Goal: Transaction & Acquisition: Download file/media

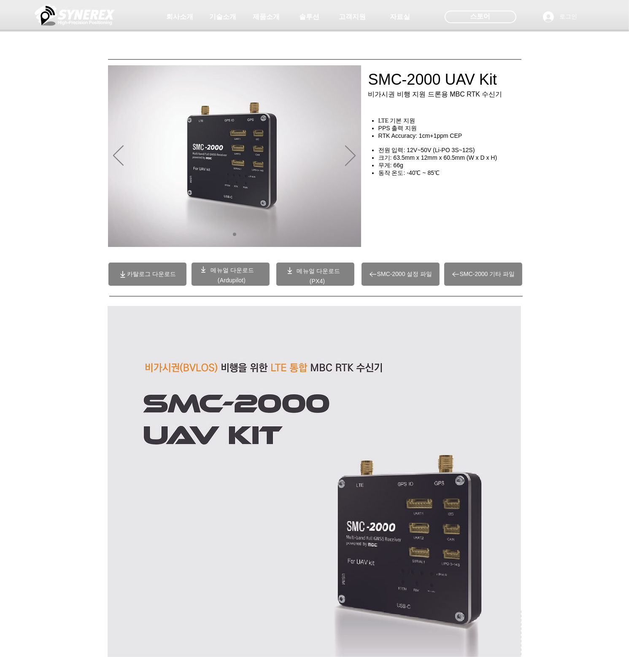
click at [412, 278] on span "SMC-2000 설정 파일" at bounding box center [400, 274] width 78 height 23
click at [321, 278] on span "(PX4)" at bounding box center [317, 281] width 16 height 7
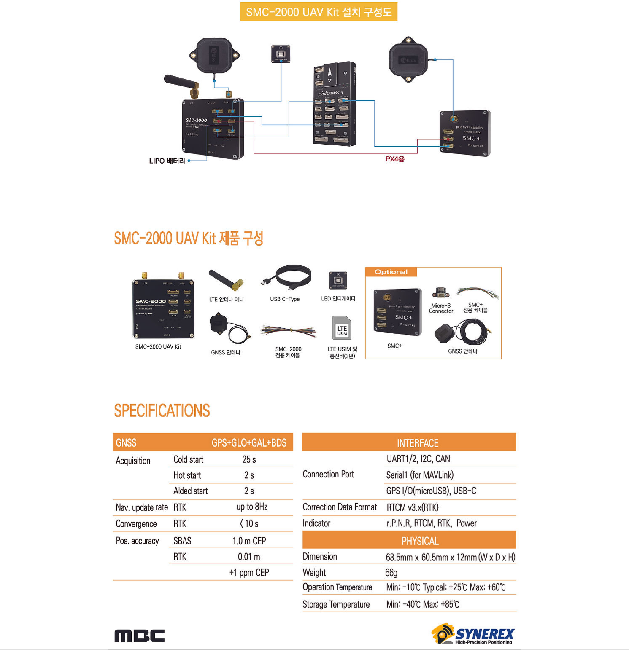
scroll to position [4932, 0]
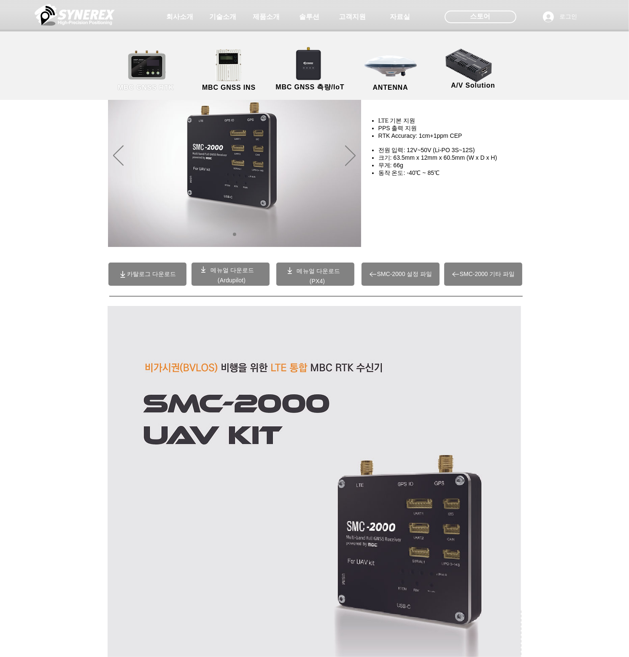
click at [169, 65] on link "MBC GNSS RTK" at bounding box center [146, 70] width 76 height 44
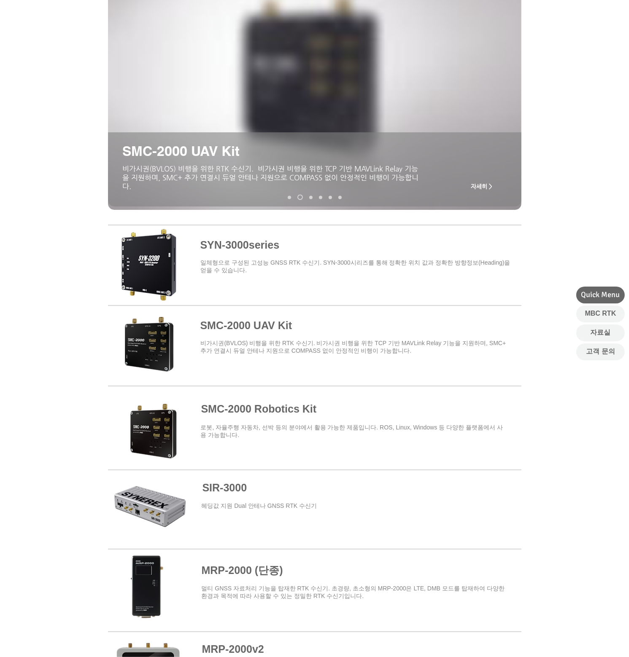
scroll to position [126, 0]
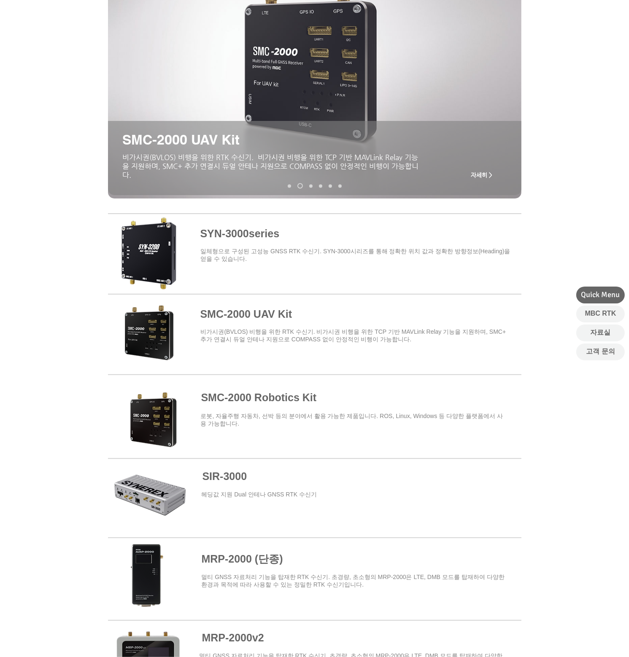
click at [158, 250] on span at bounding box center [314, 252] width 413 height 74
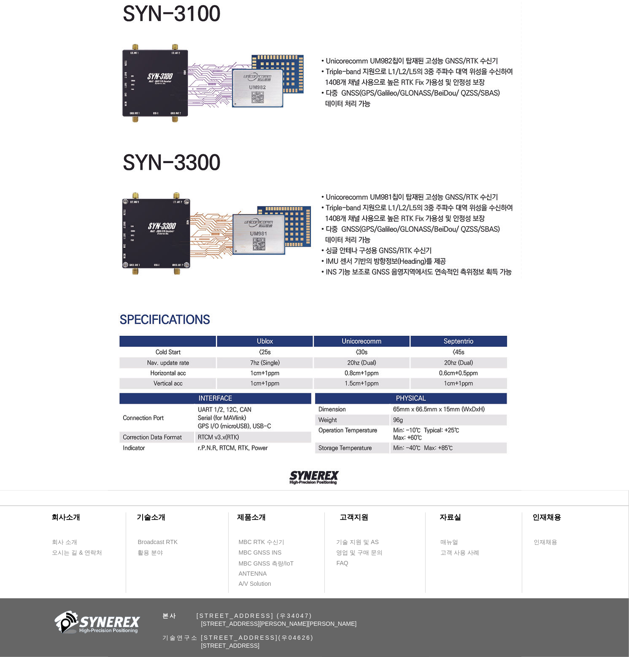
scroll to position [2148, 0]
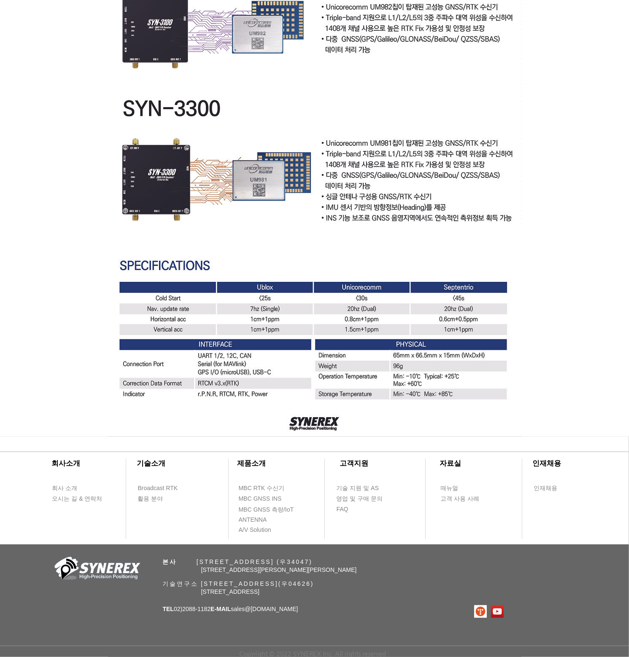
scroll to position [126, 0]
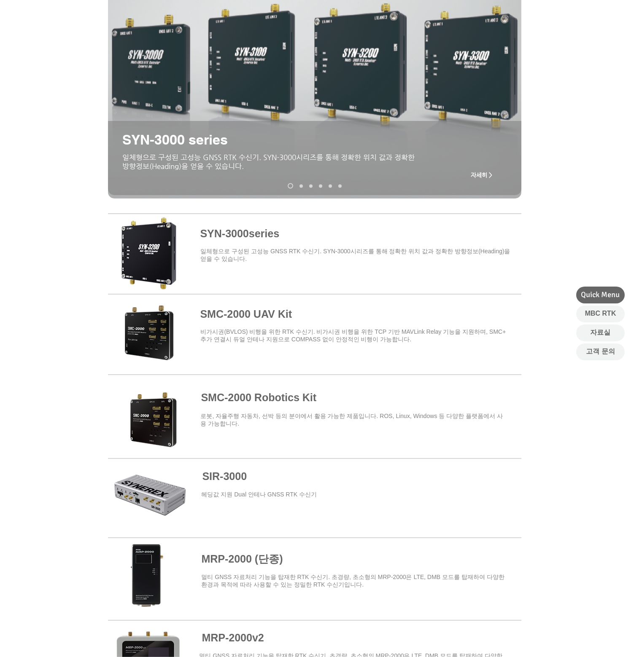
click at [161, 413] on span at bounding box center [314, 413] width 413 height 74
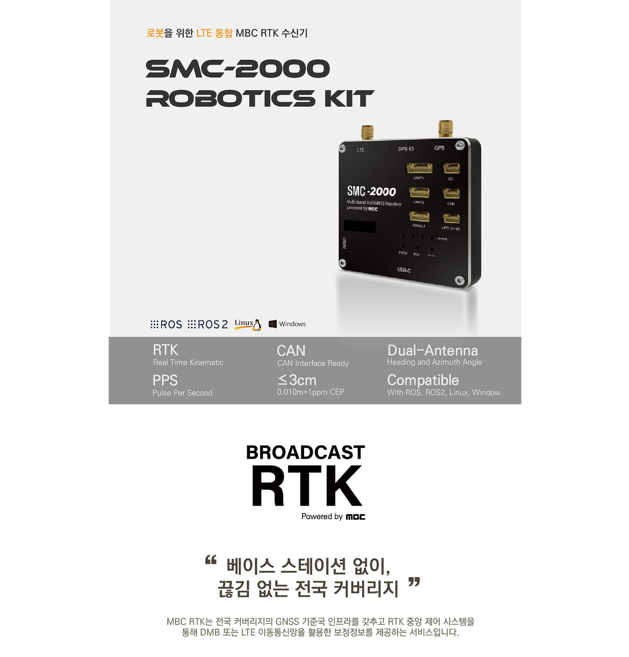
scroll to position [126, 0]
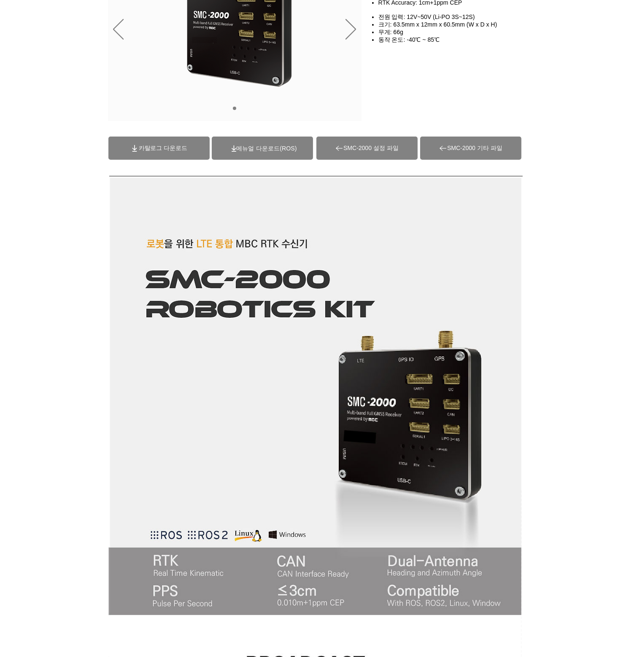
click at [287, 150] on span "(ROS)메뉴얼 다운로드" at bounding box center [266, 148] width 60 height 7
click at [371, 141] on span "SMC-2000 설정 파일" at bounding box center [366, 148] width 101 height 23
click at [151, 145] on span "카탈로그 다운로드" at bounding box center [163, 149] width 49 height 8
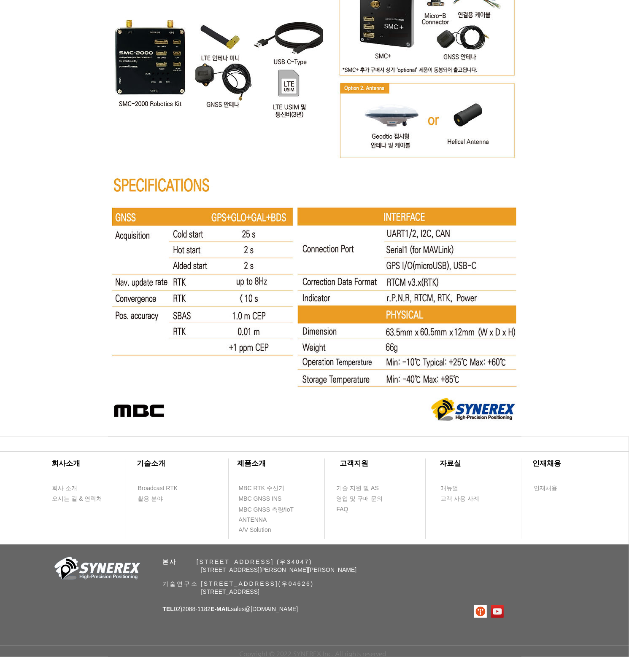
scroll to position [4339, 0]
